Goal: Transaction & Acquisition: Purchase product/service

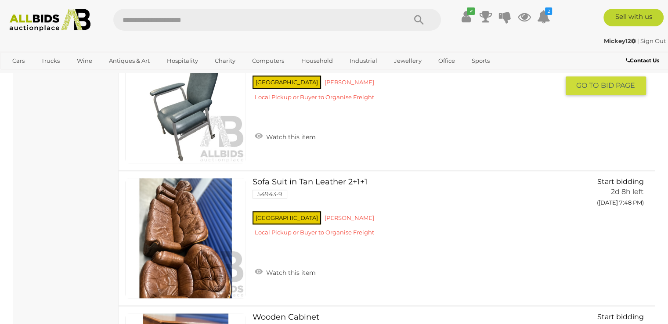
scroll to position [966, 0]
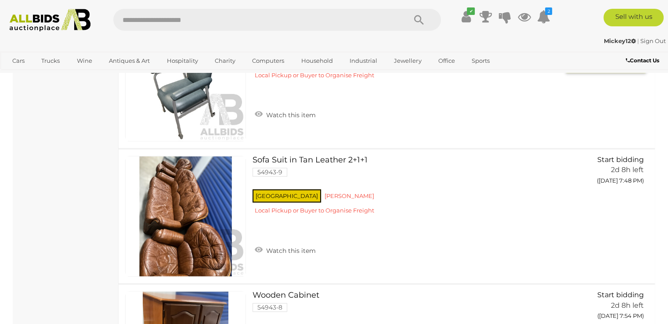
drag, startPoint x: 280, startPoint y: 113, endPoint x: 285, endPoint y: 112, distance: 4.7
click at [280, 113] on link "Watch this item" at bounding box center [284, 114] width 65 height 13
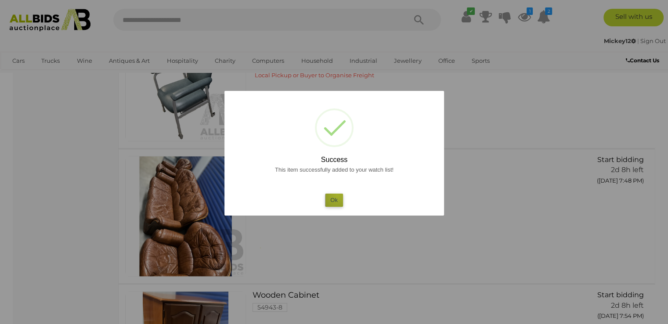
click at [336, 198] on button "Ok" at bounding box center [334, 200] width 18 height 13
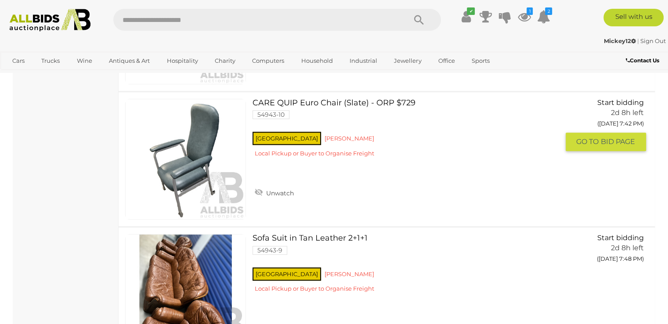
scroll to position [878, 0]
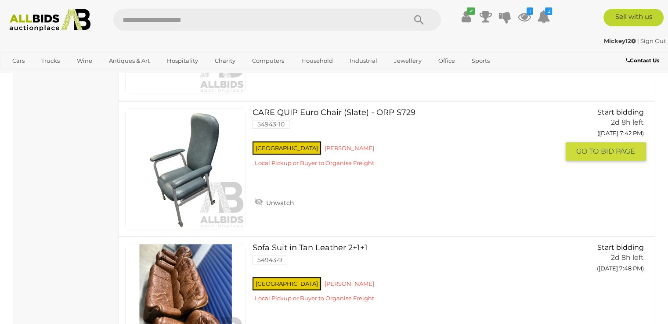
click at [306, 111] on link "CARE QUIP Euro Chair (Slate) - ORP $729 54943-10 NSW Kurnell" at bounding box center [408, 140] width 299 height 65
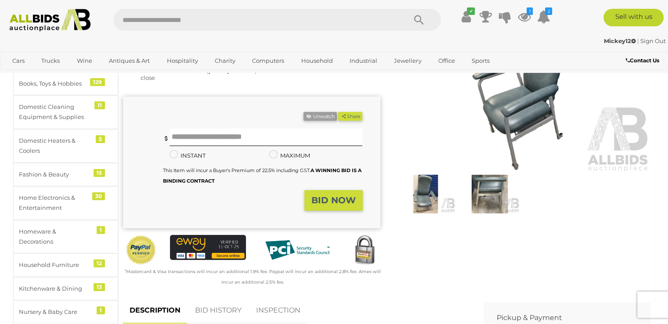
scroll to position [88, 0]
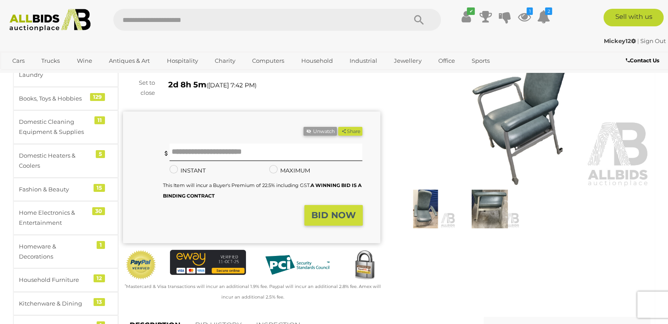
click at [431, 216] on img at bounding box center [426, 209] width 60 height 39
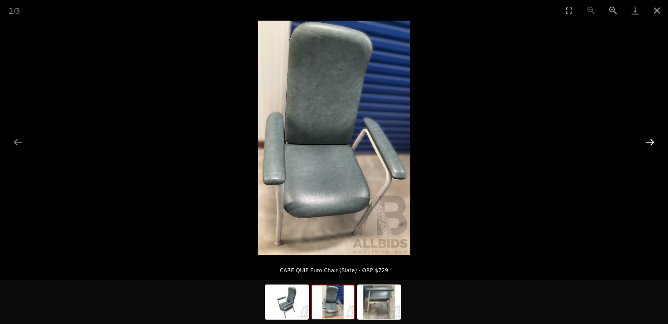
click at [655, 140] on button "Next slide" at bounding box center [650, 141] width 18 height 17
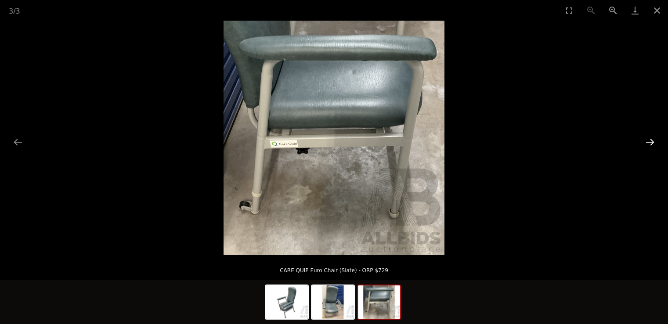
click at [655, 140] on button "Next slide" at bounding box center [650, 141] width 18 height 17
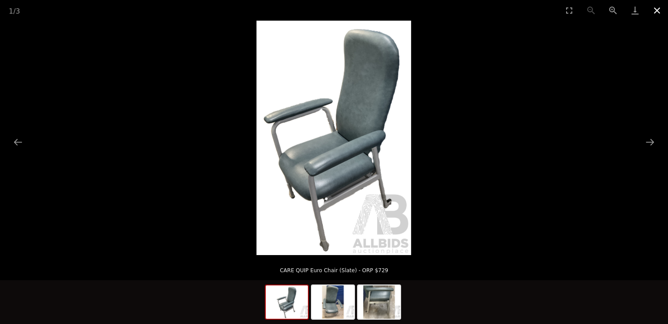
click at [656, 9] on button "Close gallery" at bounding box center [657, 10] width 22 height 21
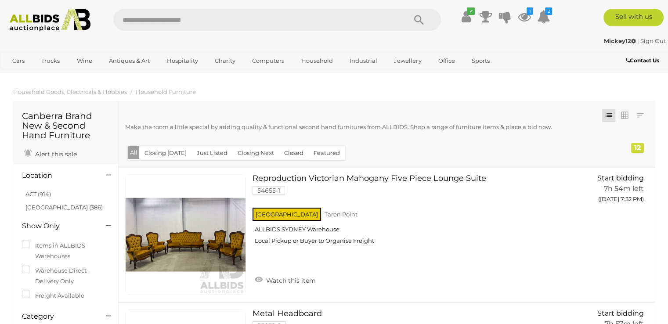
click at [42, 20] on img at bounding box center [50, 20] width 90 height 23
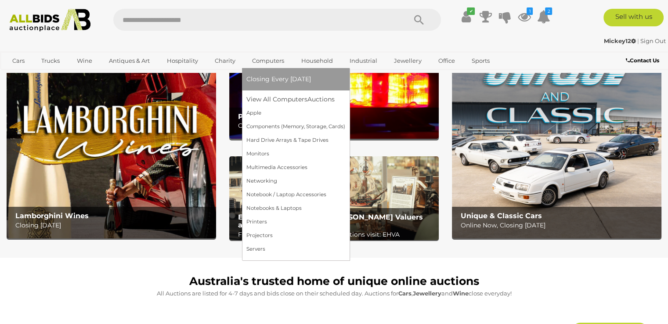
scroll to position [88, 0]
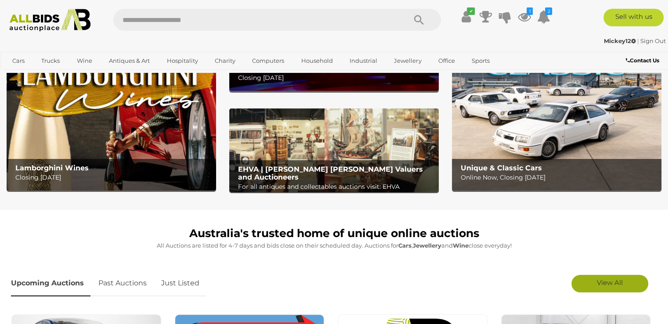
click at [609, 281] on span "View All" at bounding box center [610, 282] width 26 height 8
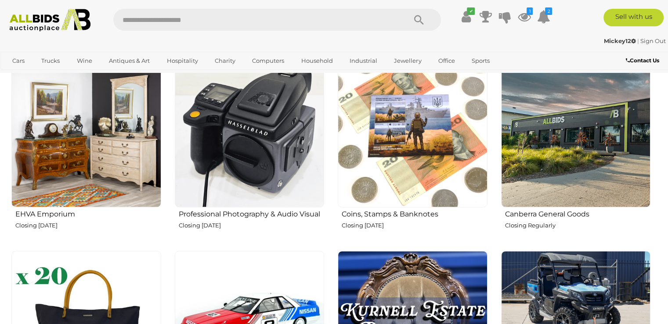
scroll to position [1098, 0]
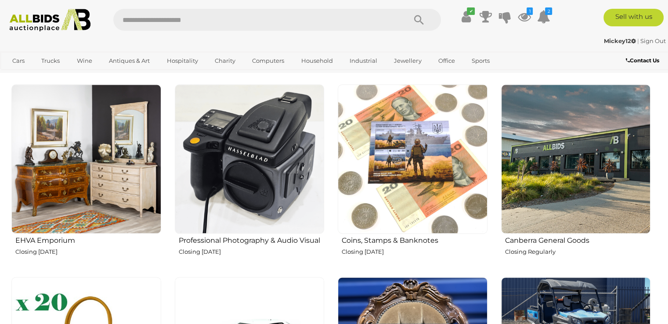
click at [250, 161] on img at bounding box center [250, 159] width 150 height 150
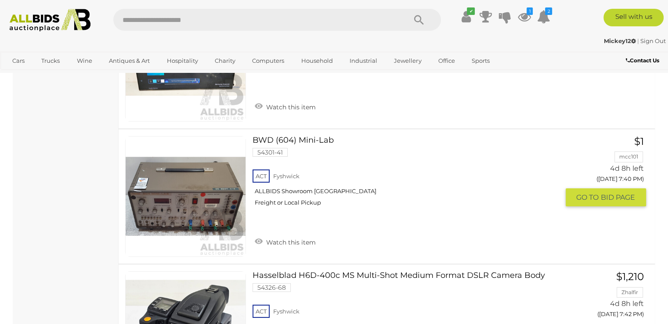
scroll to position [3293, 0]
